Goal: Communication & Community: Participate in discussion

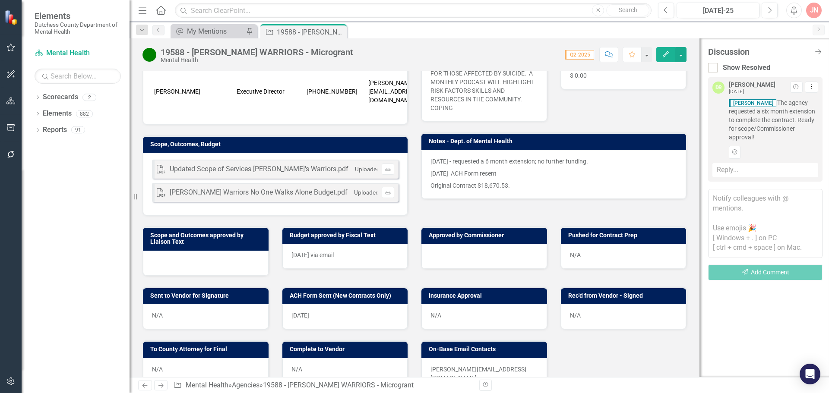
scroll to position [194, 0]
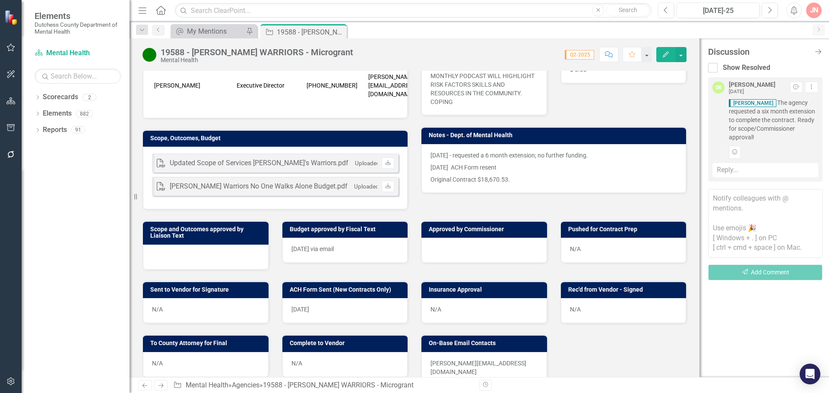
click at [461, 238] on div at bounding box center [484, 250] width 126 height 25
click at [459, 242] on div at bounding box center [484, 250] width 126 height 25
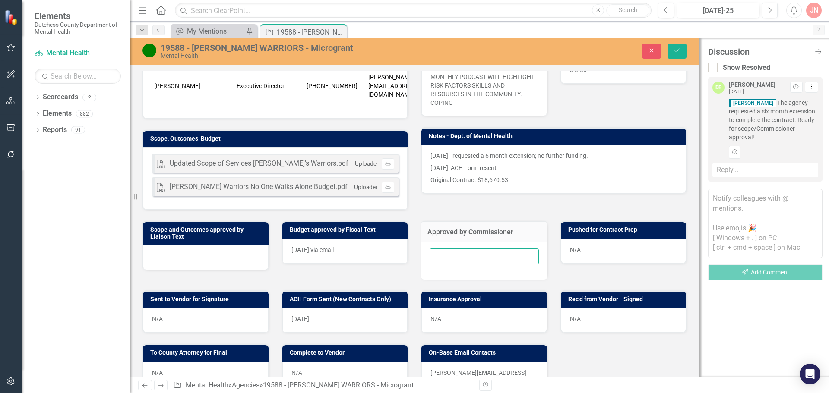
click at [458, 249] on input "text" at bounding box center [484, 257] width 109 height 16
type input "[DATE]"
click at [680, 48] on icon "Save" at bounding box center [677, 50] width 8 height 6
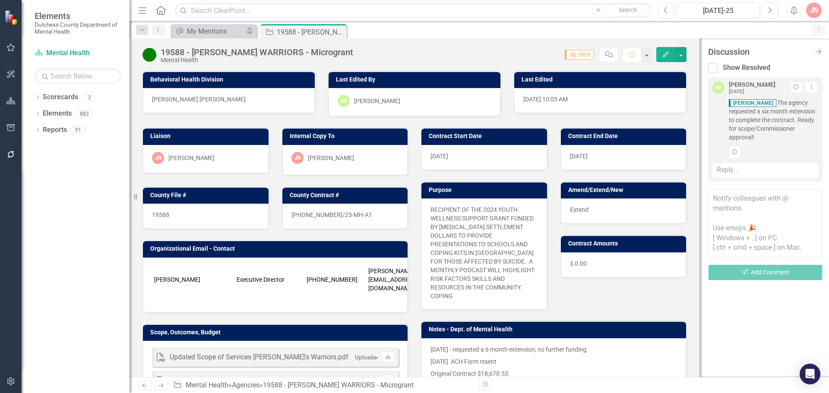
click at [742, 169] on div "Reply..." at bounding box center [765, 170] width 106 height 14
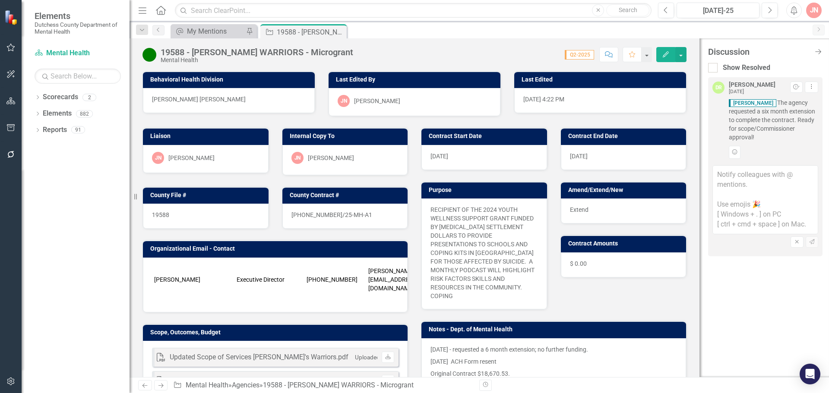
click at [744, 178] on textarea at bounding box center [765, 199] width 106 height 69
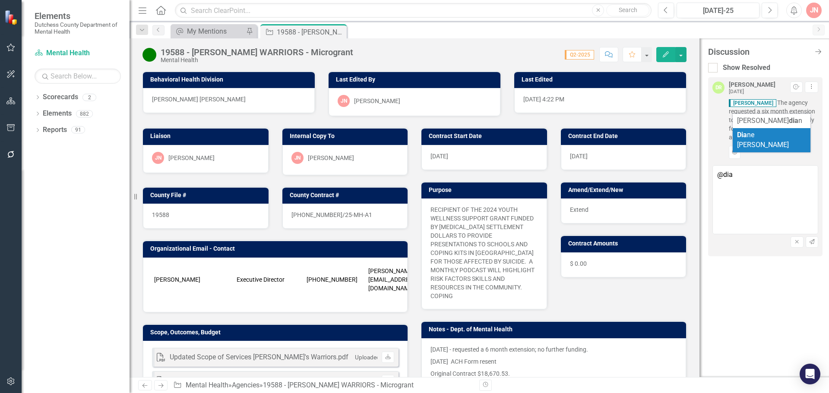
click at [771, 137] on span "Dia ne [PERSON_NAME]" at bounding box center [763, 140] width 52 height 18
type textarea "@[PERSON_NAME]"
click at [815, 243] on icon "Send" at bounding box center [812, 242] width 6 height 5
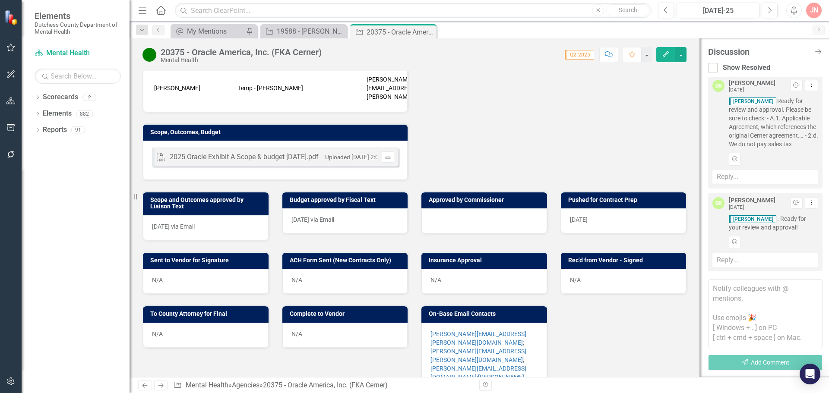
scroll to position [324, 0]
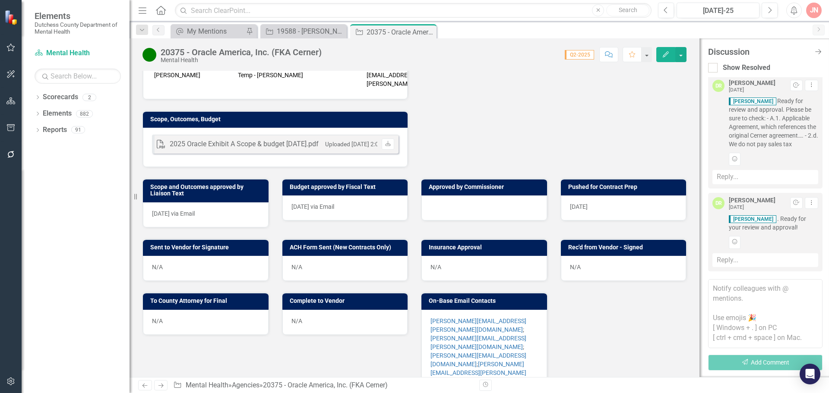
click at [477, 196] on div at bounding box center [484, 208] width 126 height 25
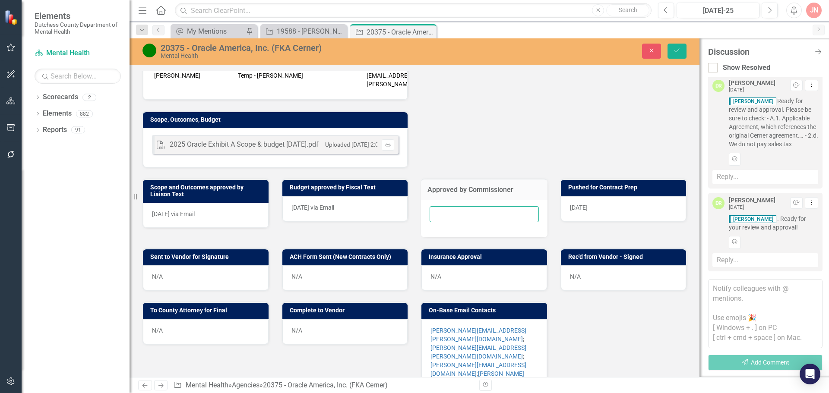
click at [475, 206] on input "text" at bounding box center [484, 214] width 109 height 16
type input "8/27/2025"
click at [676, 48] on icon "Save" at bounding box center [677, 50] width 8 height 6
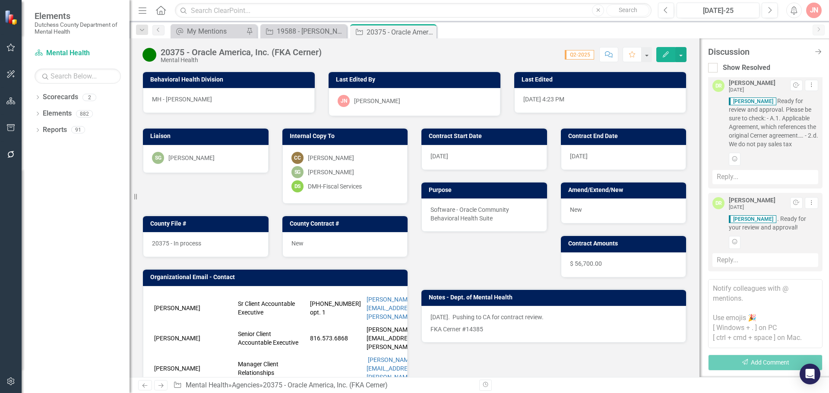
scroll to position [10, 0]
click at [745, 300] on textarea at bounding box center [765, 313] width 114 height 69
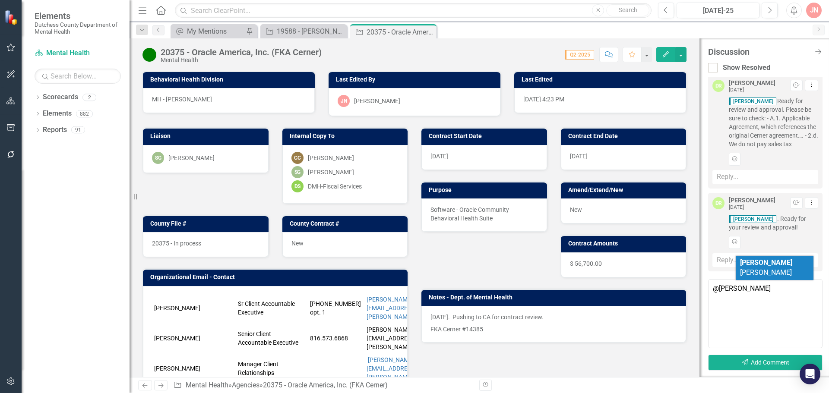
click at [764, 264] on span "Diane Richard" at bounding box center [766, 268] width 52 height 18
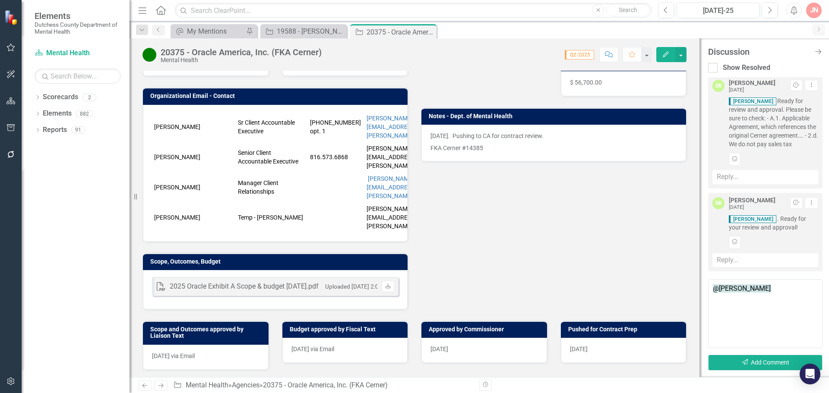
scroll to position [183, 0]
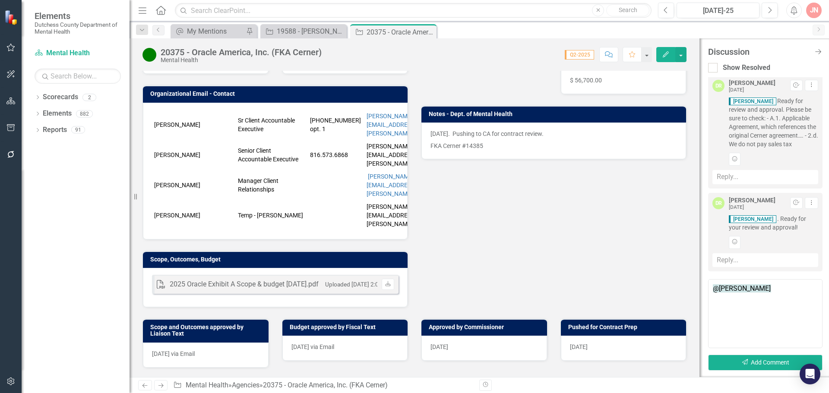
click at [773, 289] on textarea "@[PERSON_NAME]" at bounding box center [765, 313] width 114 height 69
type textarea "@Diane Richard - ready to go"
click at [778, 364] on button "Send Add Comment" at bounding box center [765, 363] width 114 height 16
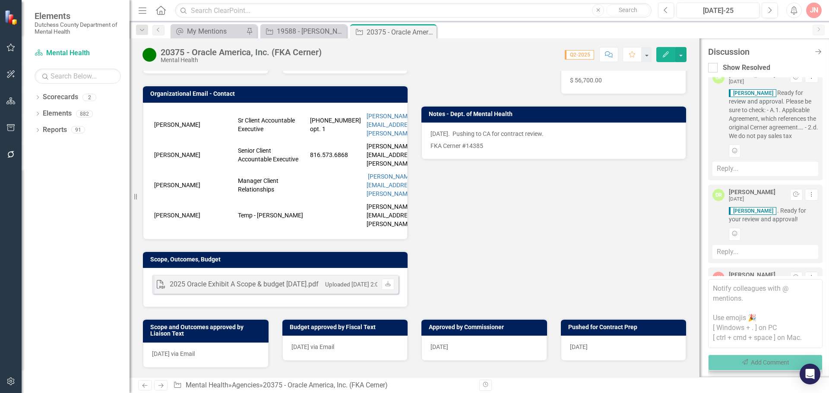
scroll to position [85, 0]
